Goal: Communication & Community: Answer question/provide support

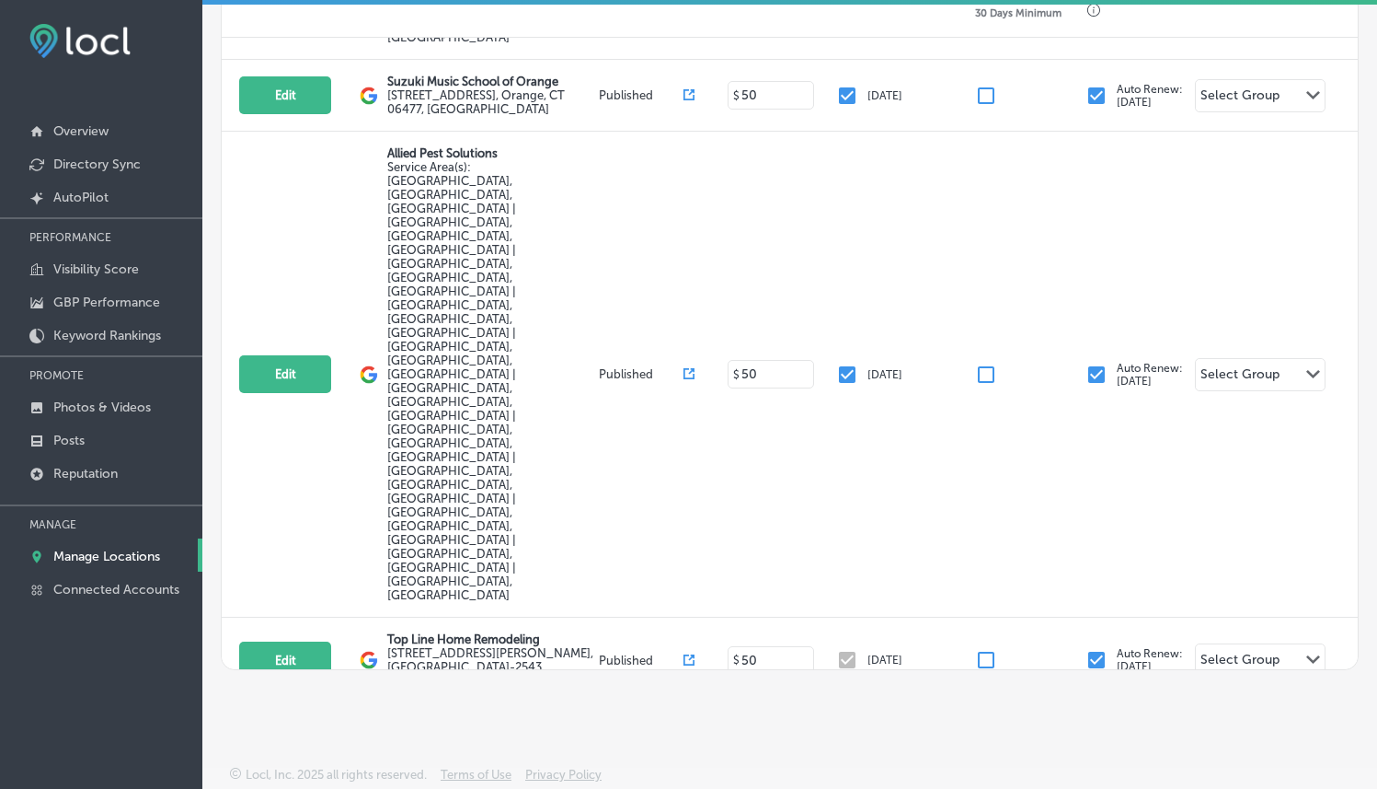
scroll to position [827, 0]
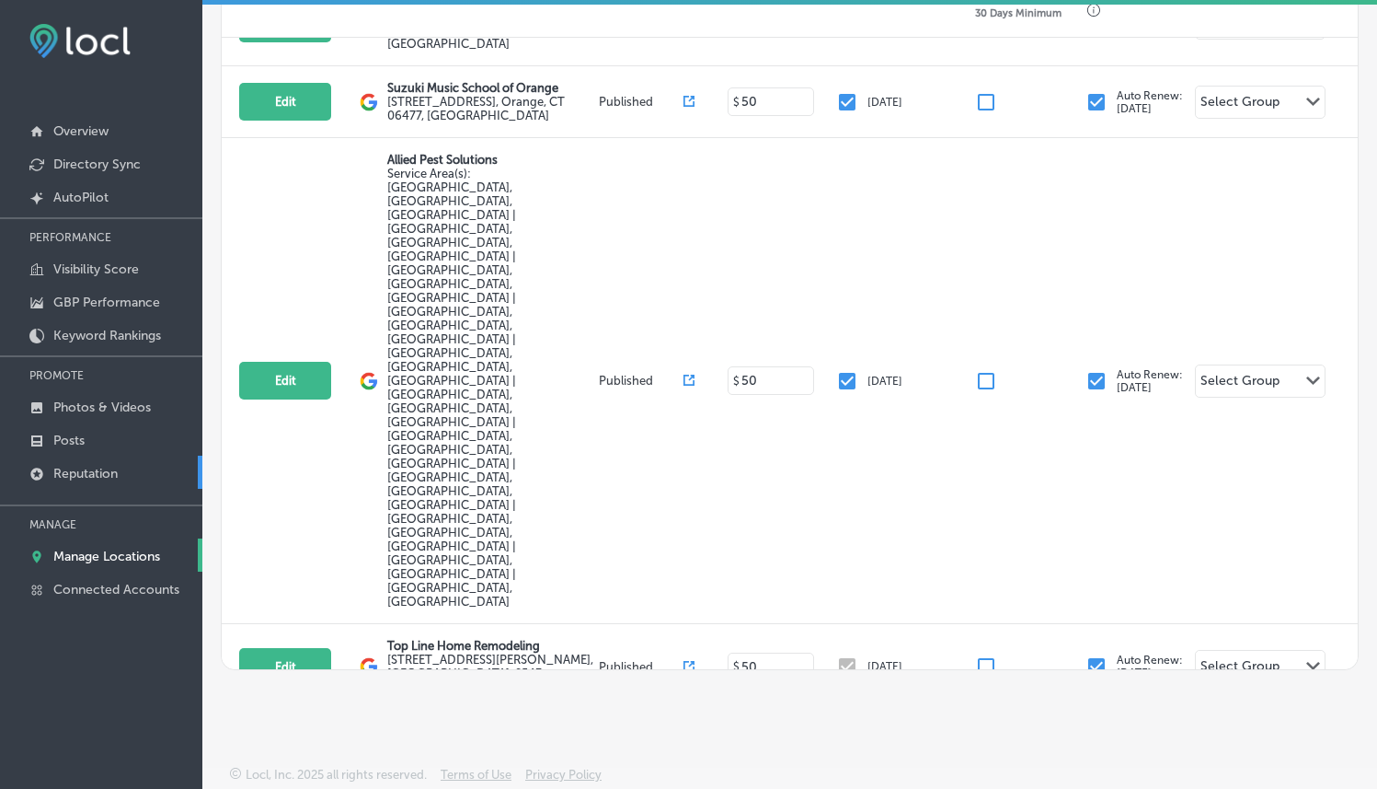
click at [143, 467] on link "Reputation" at bounding box center [101, 471] width 202 height 33
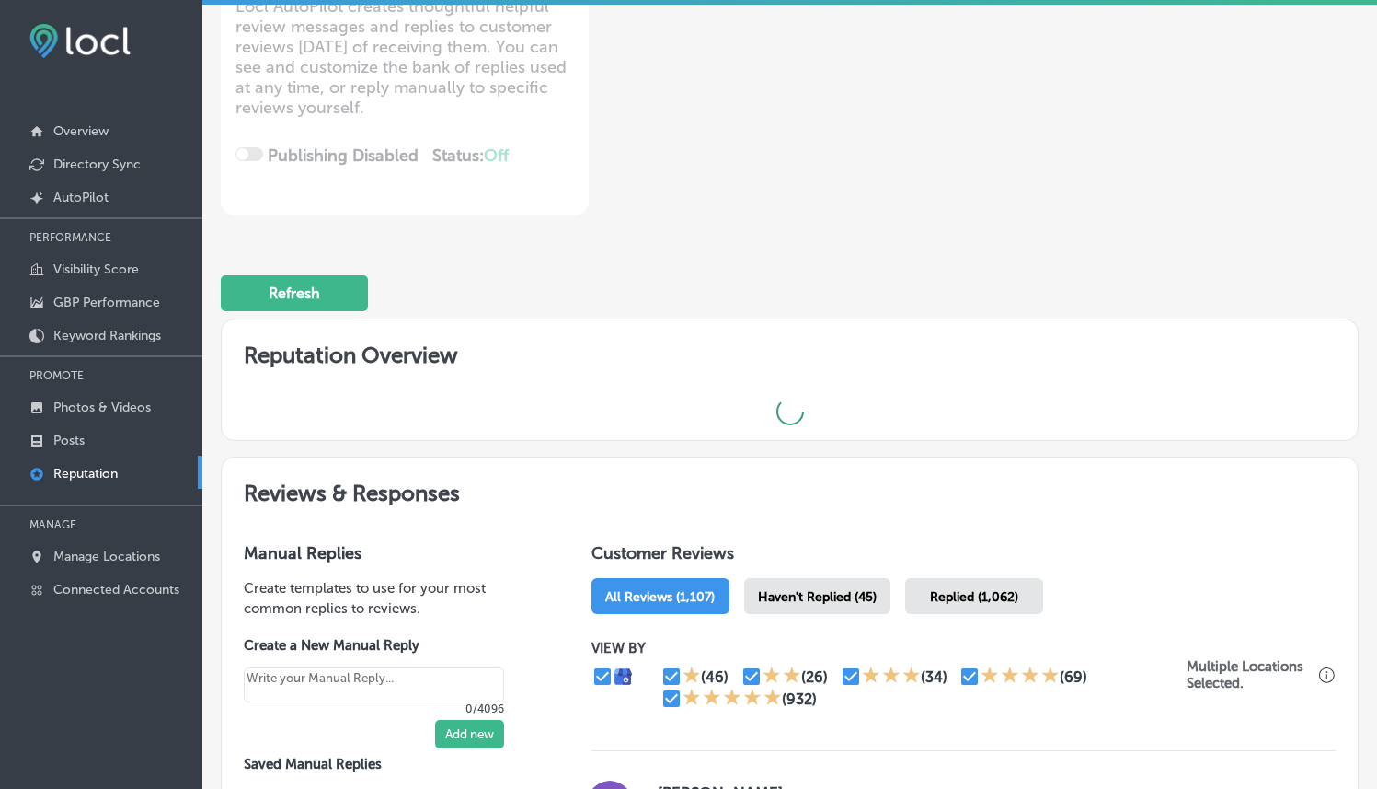
scroll to position [646, 0]
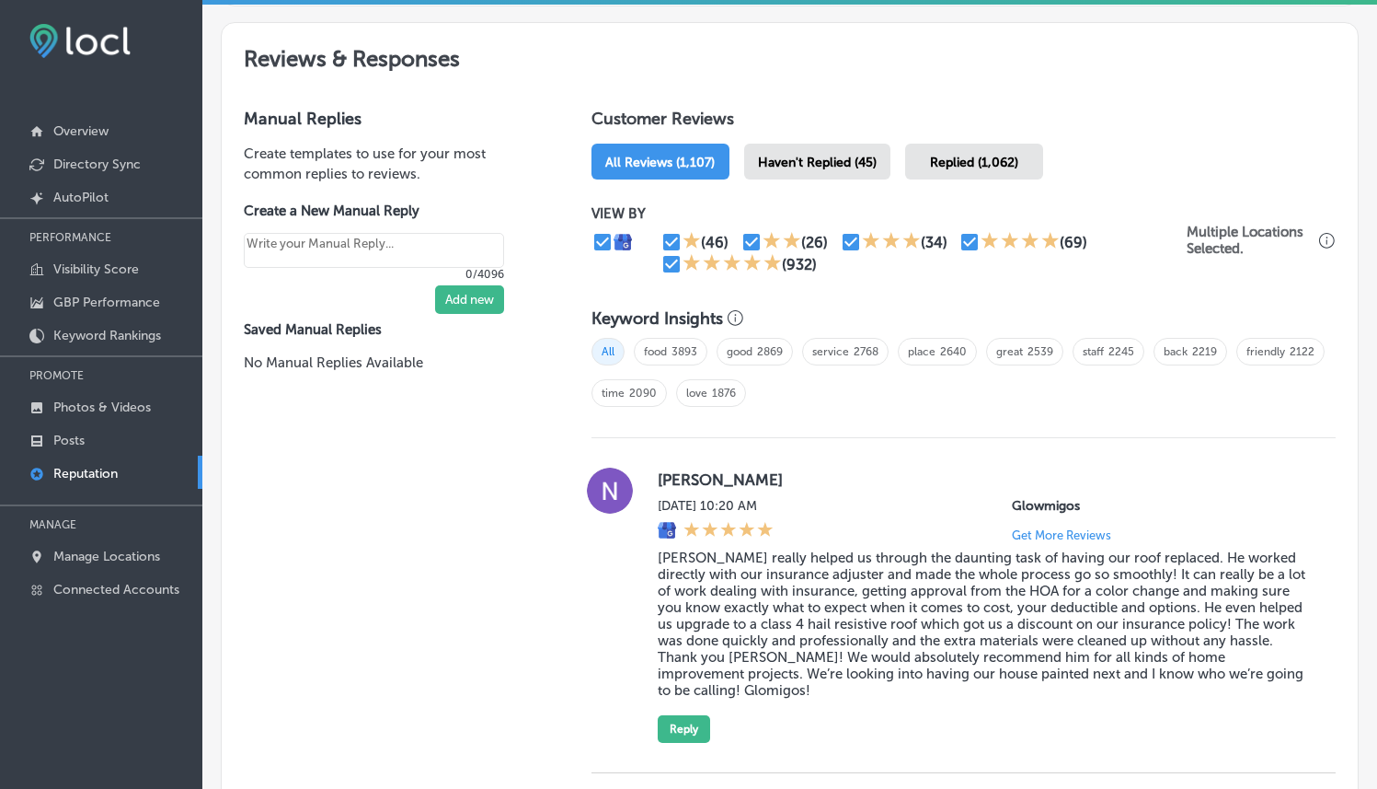
click at [766, 144] on div "Haven't Replied (45)" at bounding box center [817, 162] width 146 height 36
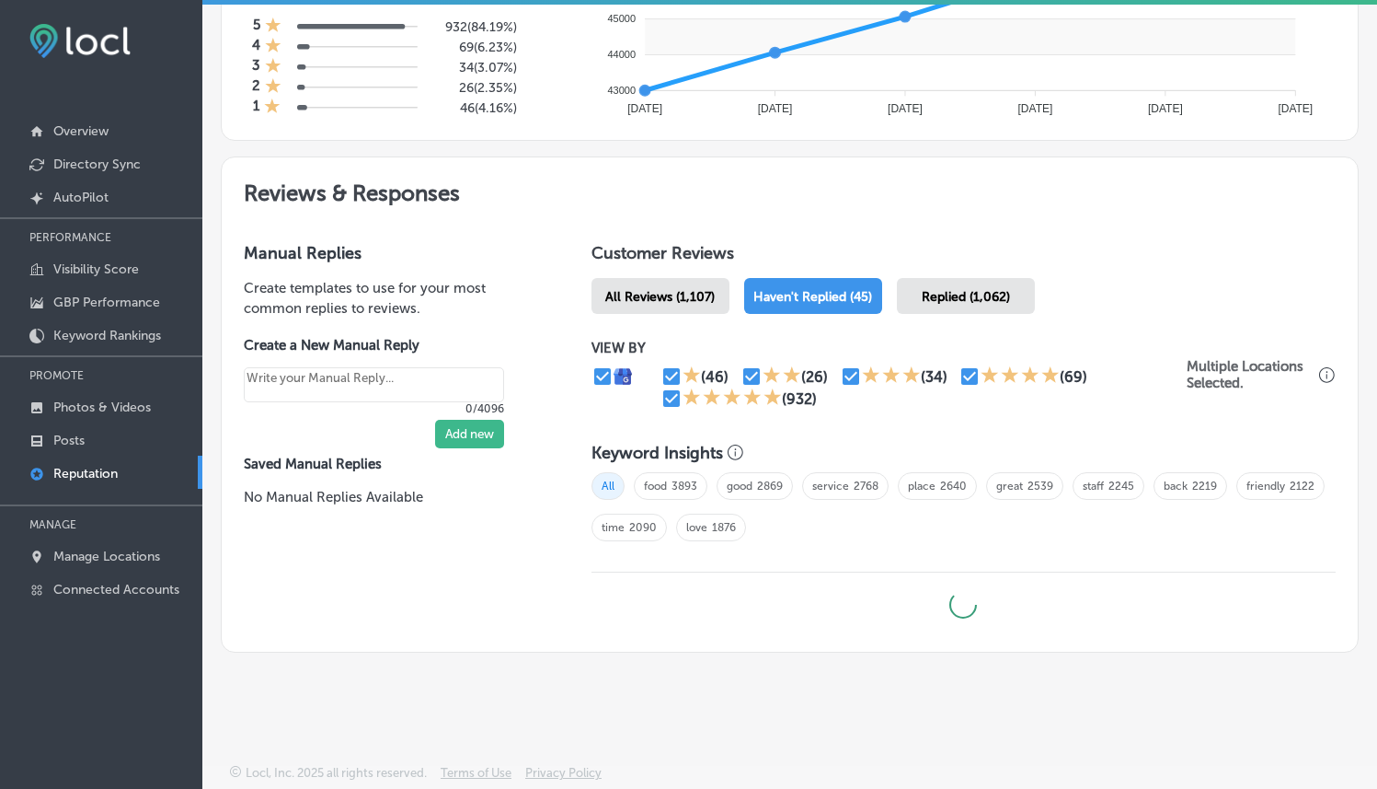
scroll to position [858, 0]
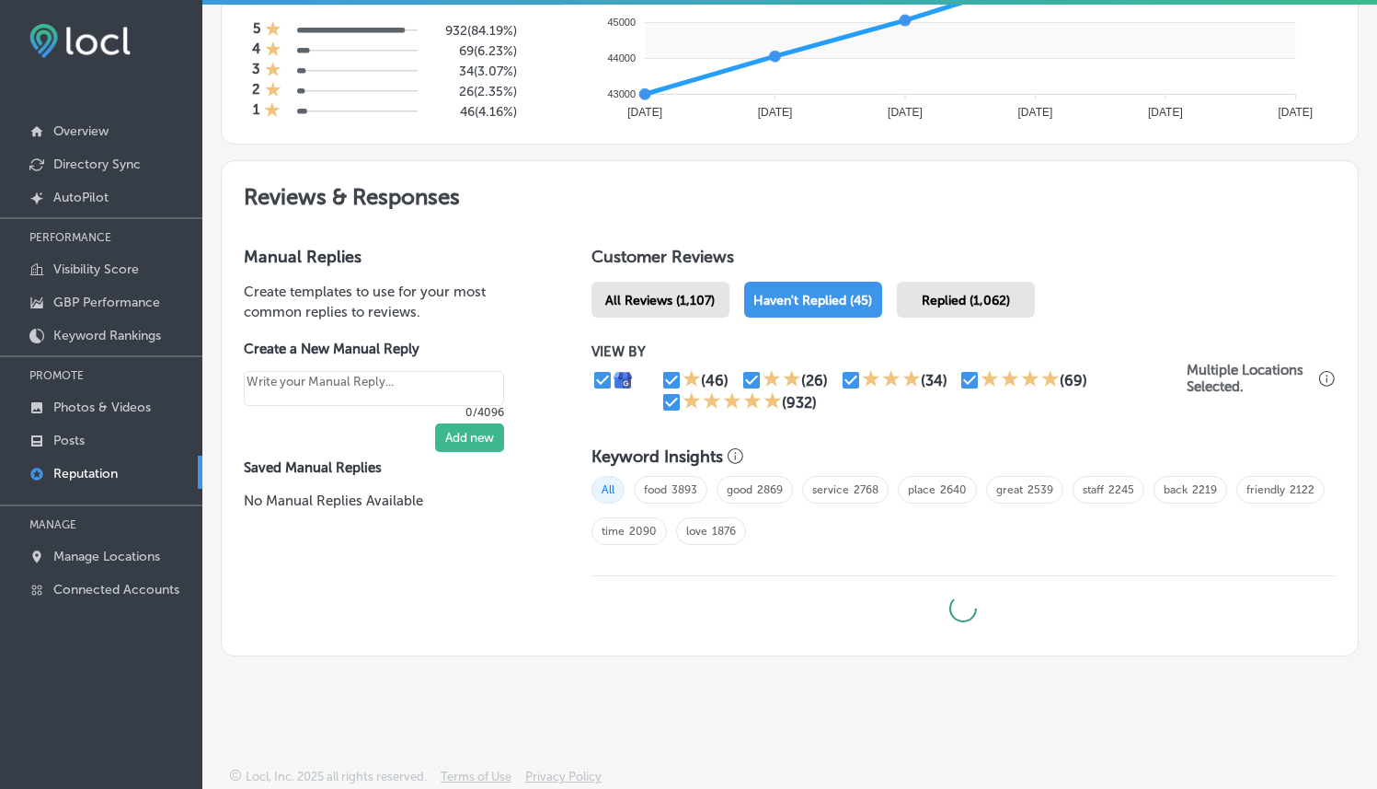
type textarea "x"
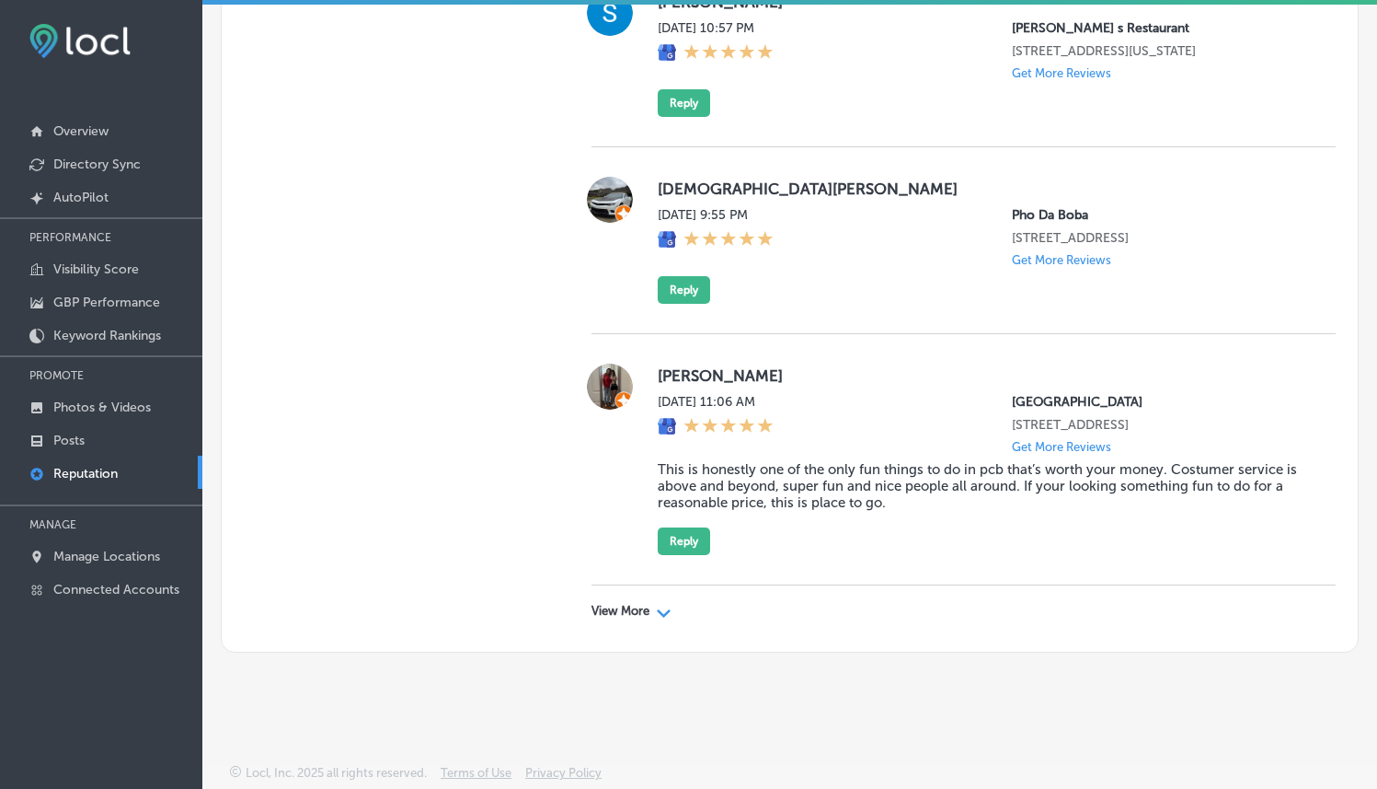
scroll to position [5737, 0]
